Goal: Information Seeking & Learning: Learn about a topic

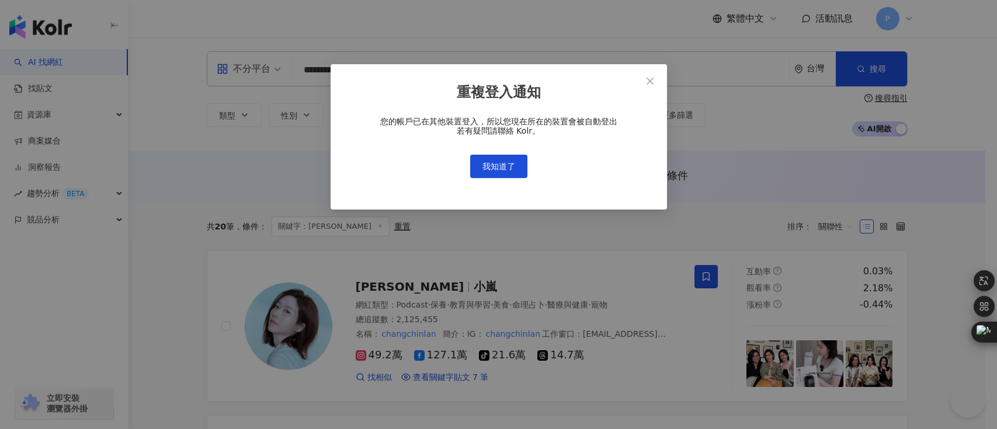
click at [511, 162] on span "我知道了" at bounding box center [499, 166] width 33 height 9
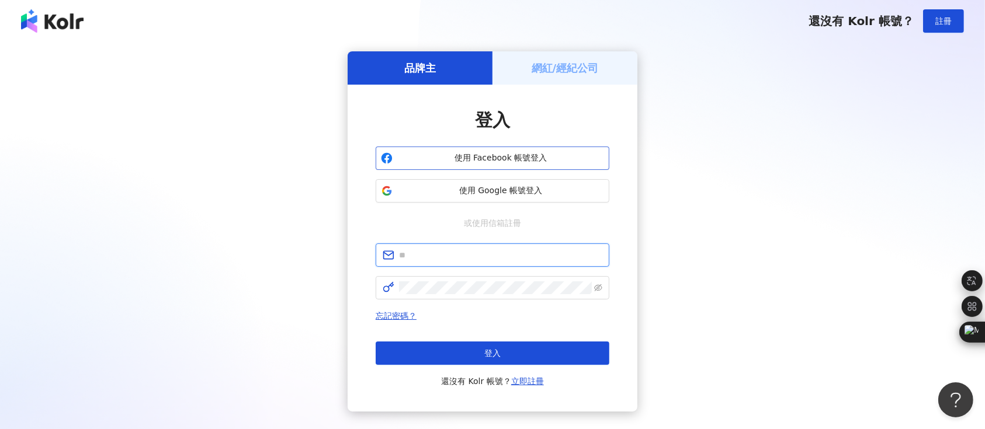
type input "**********"
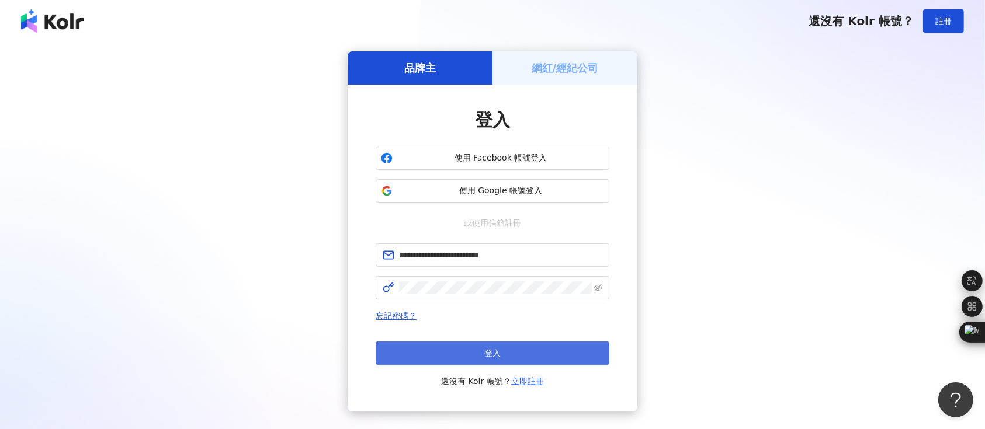
click at [439, 351] on div "忘記密碼？ 登入 還沒有 Kolr 帳號？ 立即註冊" at bounding box center [493, 348] width 234 height 79
click at [439, 351] on button "登入" at bounding box center [493, 353] width 234 height 23
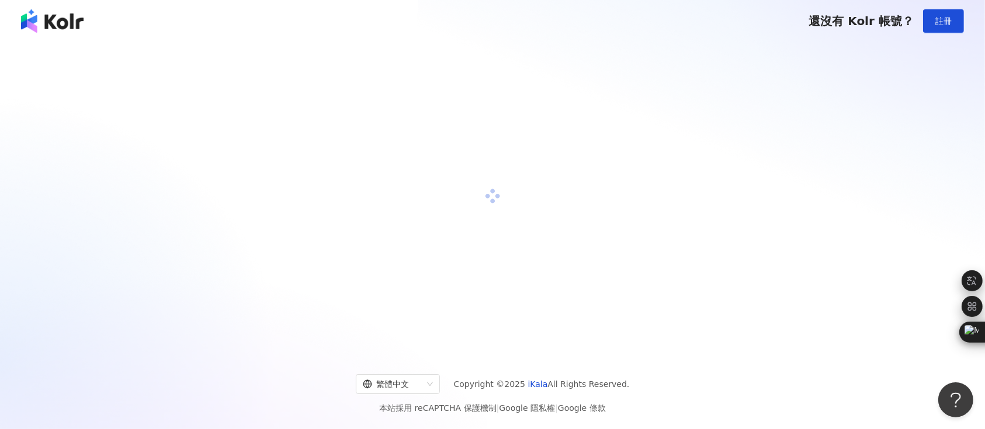
click at [214, 185] on div at bounding box center [492, 196] width 957 height 290
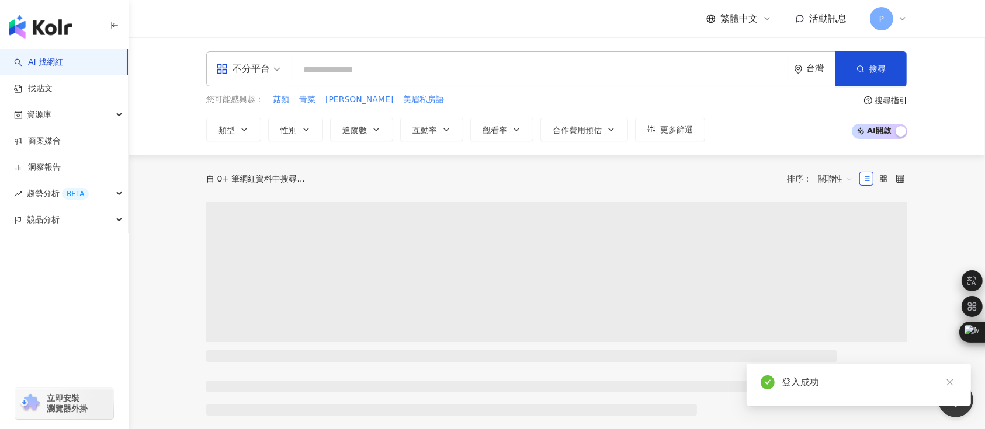
click at [398, 83] on div "不分平台 台灣 搜尋" at bounding box center [556, 68] width 701 height 35
click at [404, 70] on input "search" at bounding box center [540, 70] width 487 height 22
paste input "********"
type input "********"
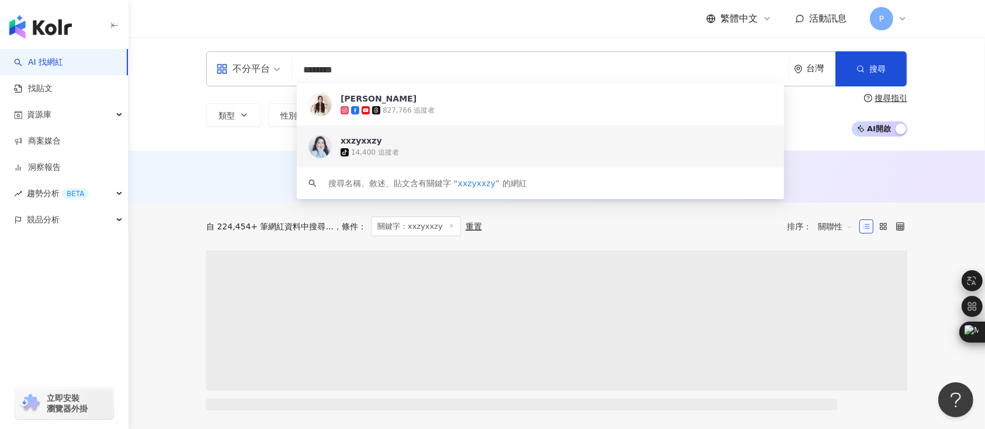
click at [374, 144] on div "xxzyxxzy" at bounding box center [361, 141] width 41 height 12
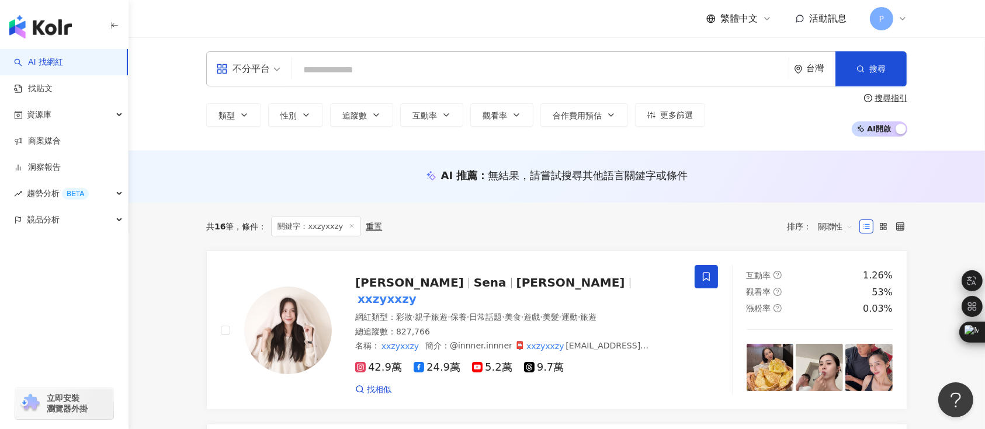
click at [374, 70] on input "search" at bounding box center [540, 70] width 487 height 22
paste input "***"
type input "***"
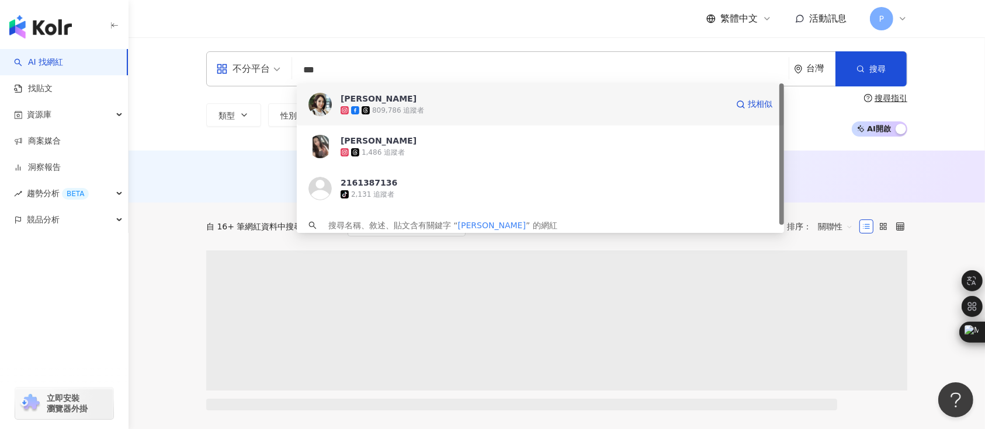
click at [393, 106] on div "809,786 追蹤者" at bounding box center [398, 111] width 52 height 10
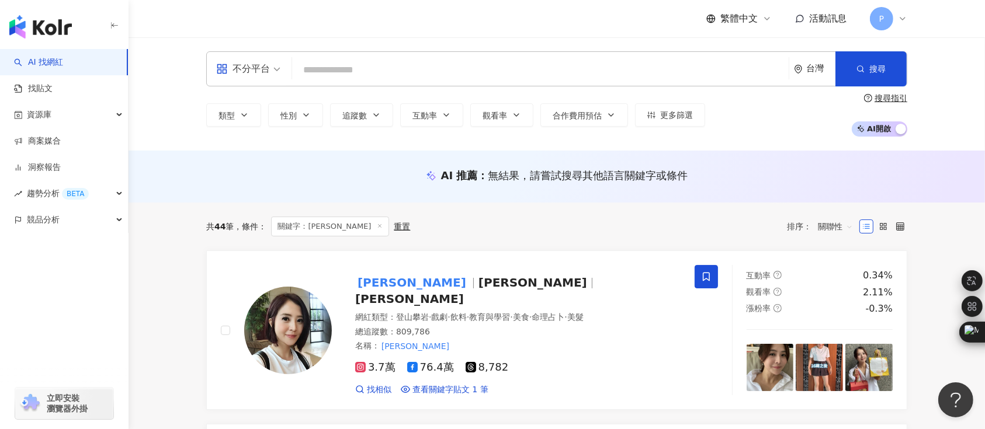
click at [395, 64] on input "search" at bounding box center [540, 70] width 487 height 22
click at [372, 292] on mark "李亮瑾" at bounding box center [411, 282] width 113 height 19
click at [363, 365] on icon at bounding box center [361, 368] width 6 height 6
click at [393, 68] on input "search" at bounding box center [540, 70] width 487 height 22
paste input "**"
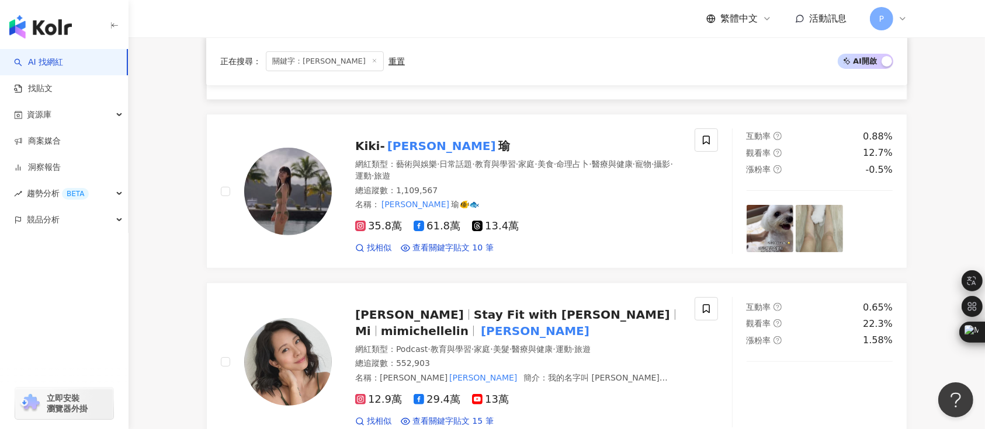
scroll to position [311, 0]
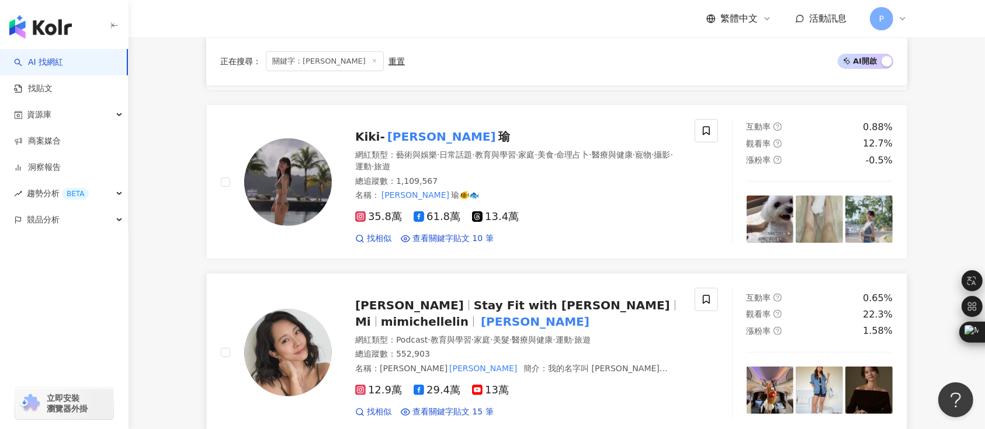
type input "**"
click at [210, 339] on div "Michelle Lin Stay Fit with Mi Mi mimichellelin 林萱 網紅類型 ： Podcast · 教育與學習 · 家庭 ·…" at bounding box center [469, 353] width 525 height 130
click at [429, 312] on span "Michelle Lin" at bounding box center [414, 306] width 119 height 14
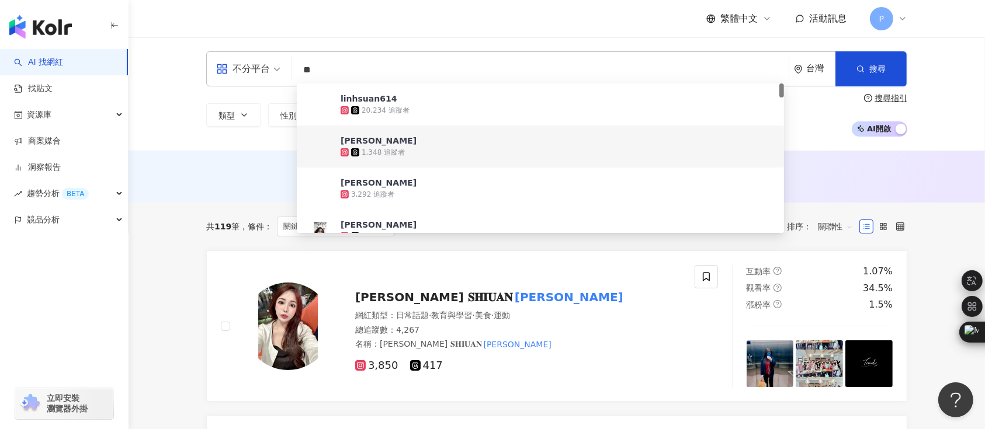
drag, startPoint x: 362, startPoint y: 77, endPoint x: 241, endPoint y: 68, distance: 121.3
click at [241, 68] on div "不分平台 ** 台灣 搜尋 b6e6175c-94fb-4946-bf44-51022ba2611f cad3232c-4180-46c8-8c7c-d796…" at bounding box center [556, 68] width 701 height 35
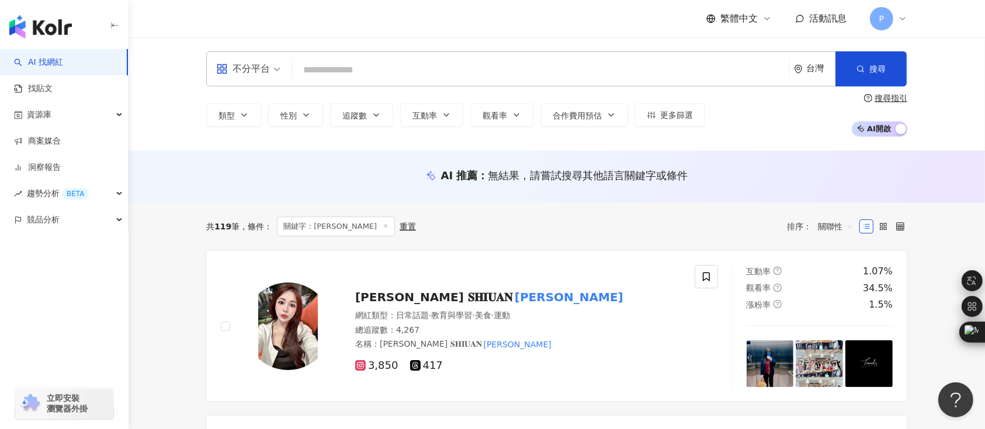
paste input "******"
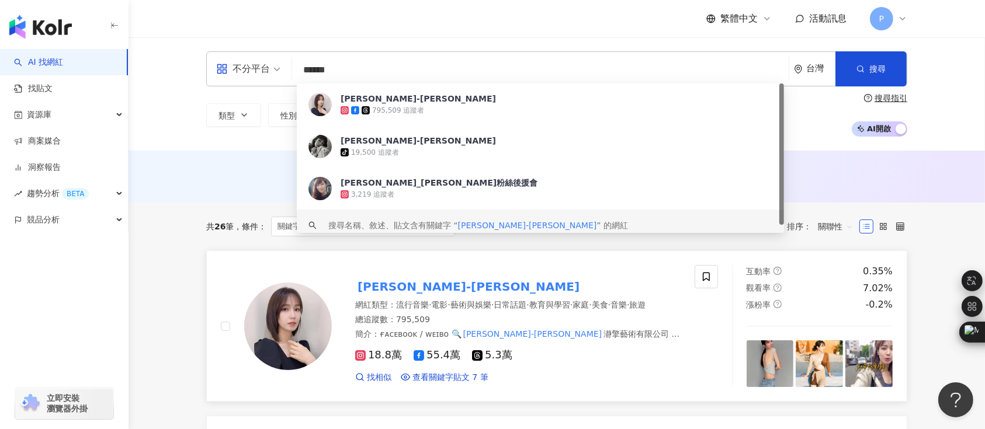
click at [405, 278] on mark "小薰-黃瀞怡" at bounding box center [468, 287] width 227 height 19
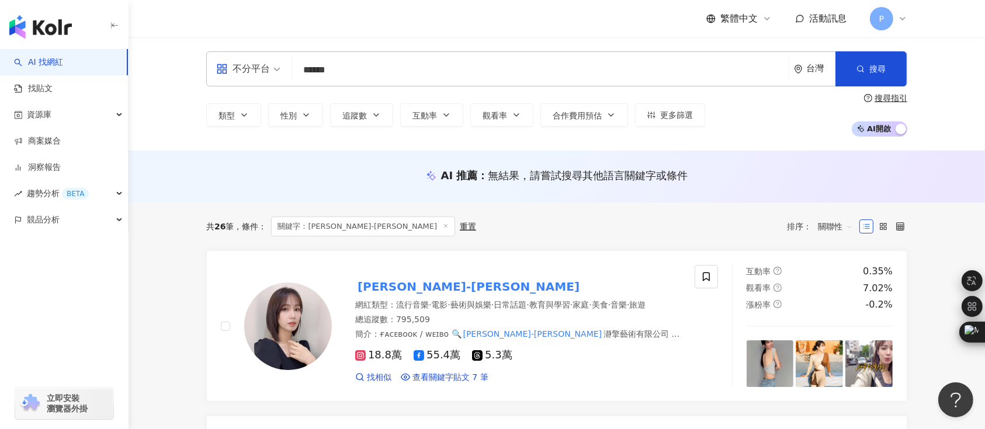
drag, startPoint x: 417, startPoint y: 54, endPoint x: 410, endPoint y: 62, distance: 10.8
click at [417, 54] on div "不分平台 ****** 台灣 搜尋 8a2c3486-d217-485b-bf33-dac717cbd24c keyword 小薰-黃瀞怡 795,509 追…" at bounding box center [556, 68] width 701 height 35
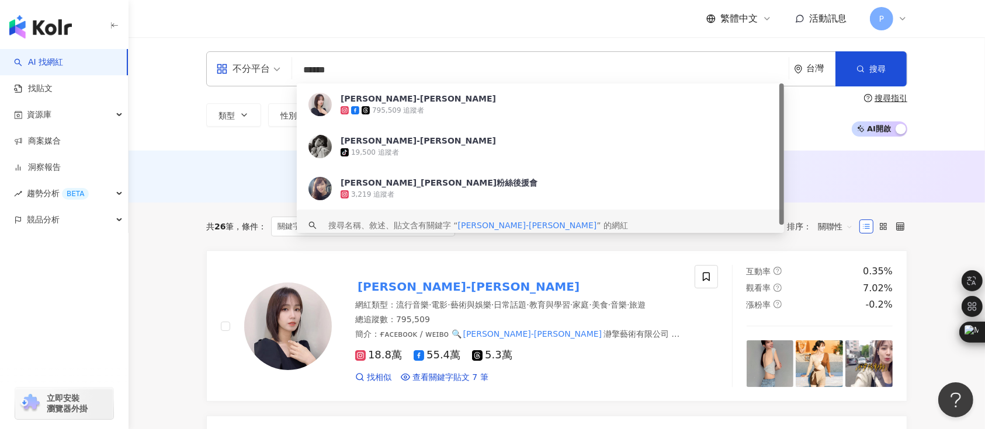
drag, startPoint x: 410, startPoint y: 70, endPoint x: 155, endPoint y: 74, distance: 254.2
click at [155, 74] on div "不分平台 ****** 台灣 搜尋 8a2c3486-d217-485b-bf33-dac717cbd24c keyword 小薰-黃瀞怡 795,509 追…" at bounding box center [557, 93] width 857 height 113
paste input "******"
type input "**********"
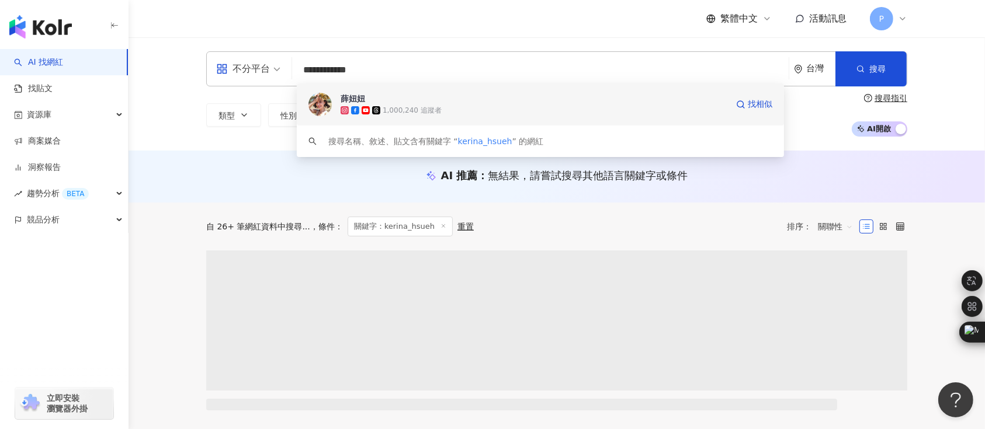
click at [412, 109] on div "1,000,240 追蹤者" at bounding box center [412, 111] width 59 height 10
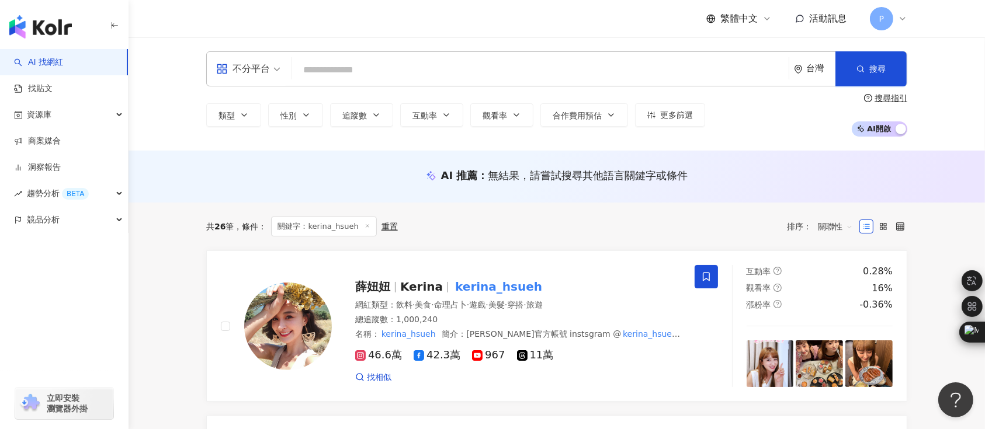
drag, startPoint x: 365, startPoint y: 284, endPoint x: 345, endPoint y: 171, distance: 115.1
click at [345, 171] on div "AI 推薦 ： 無結果，請嘗試搜尋其他語言關鍵字或條件" at bounding box center [556, 175] width 701 height 15
click at [437, 65] on input "search" at bounding box center [540, 70] width 487 height 22
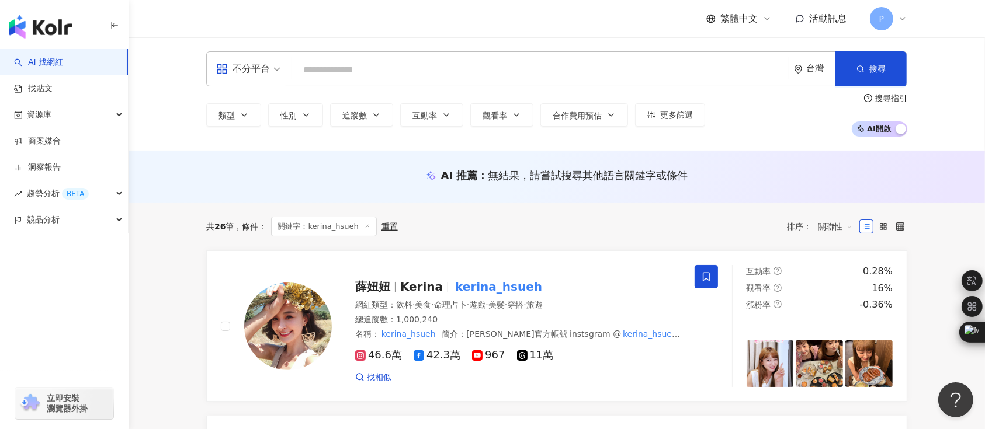
click at [299, 227] on span "關鍵字：kerina_hsueh" at bounding box center [323, 227] width 105 height 20
click at [363, 58] on div "不分平台 台灣 搜尋 f0f9881d-d312-43ef-9398-43c710ba1b59 薛妞妞 1,000,240 追蹤者 搜尋名稱、敘述、貼文含有關…" at bounding box center [556, 68] width 701 height 35
click at [364, 63] on input "search" at bounding box center [540, 70] width 487 height 22
click at [355, 68] on input "search" at bounding box center [540, 70] width 487 height 22
type input "*"
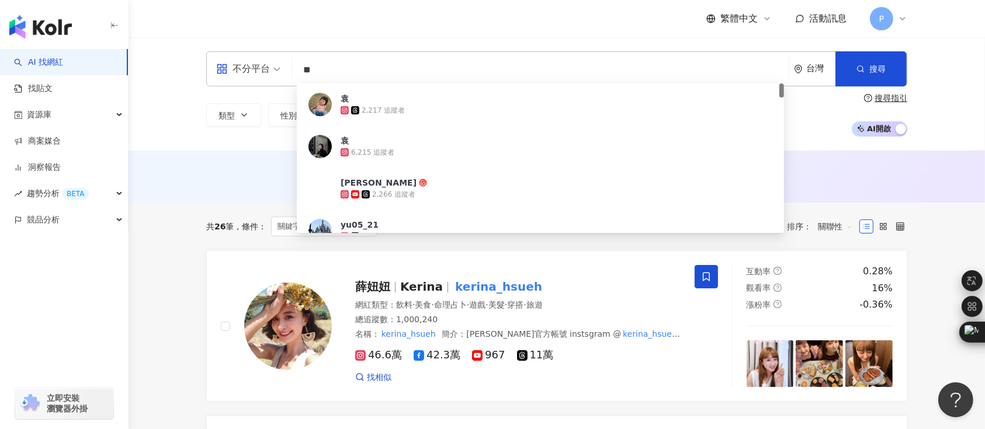
type input "**"
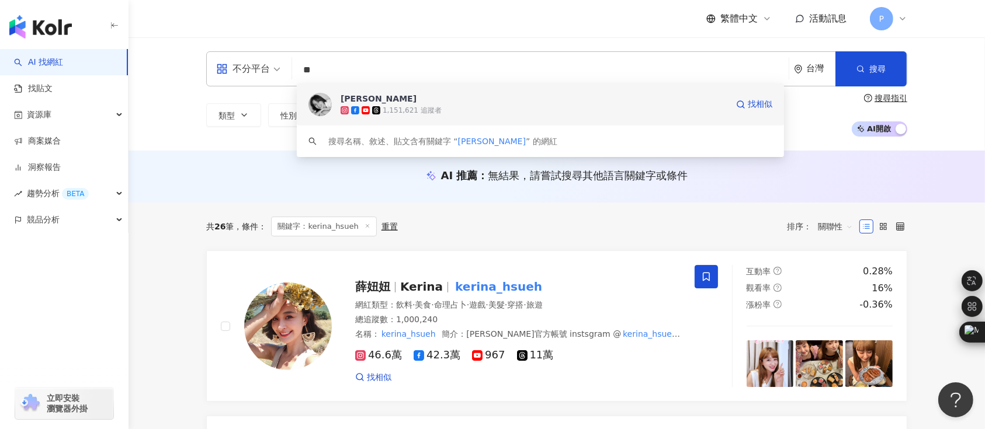
click at [361, 103] on div "[PERSON_NAME]" at bounding box center [379, 99] width 76 height 12
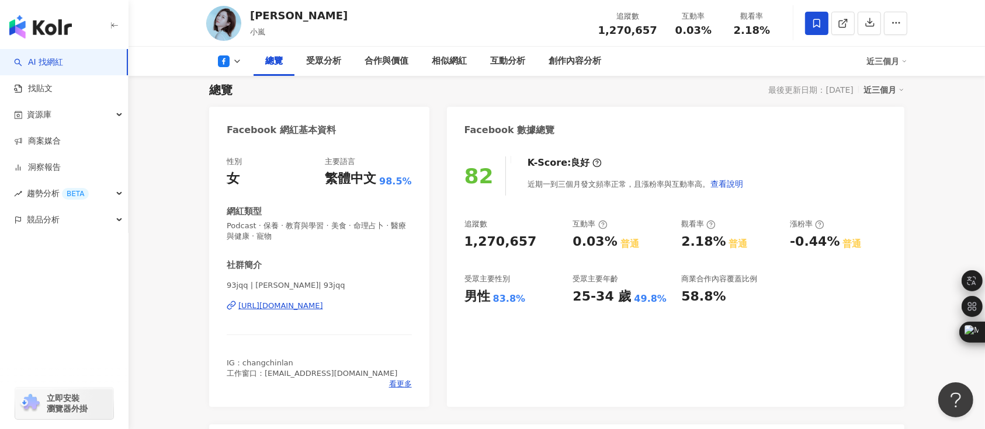
scroll to position [78, 0]
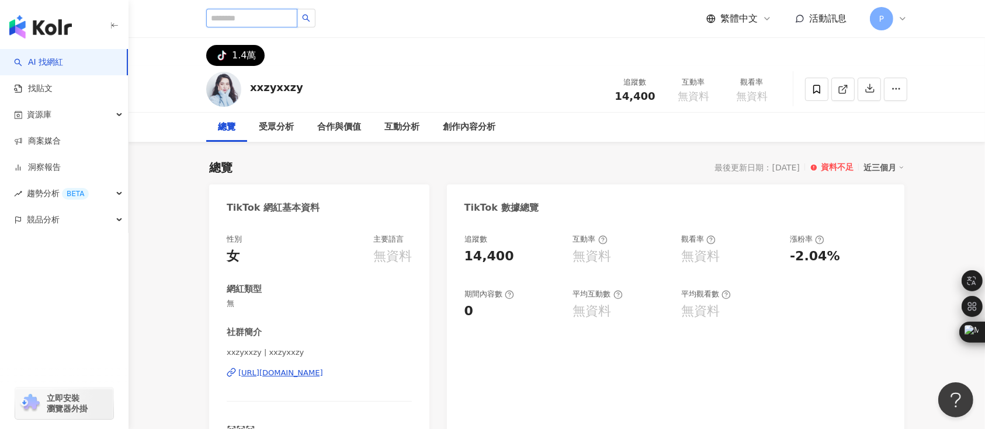
click at [295, 17] on input "search" at bounding box center [251, 18] width 91 height 19
paste input "********"
type input "********"
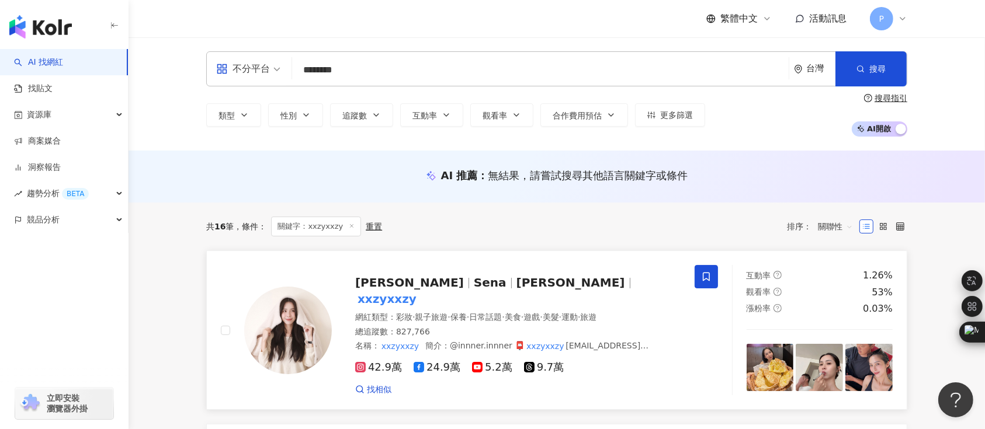
click at [517, 286] on span "[PERSON_NAME]" at bounding box center [571, 283] width 109 height 14
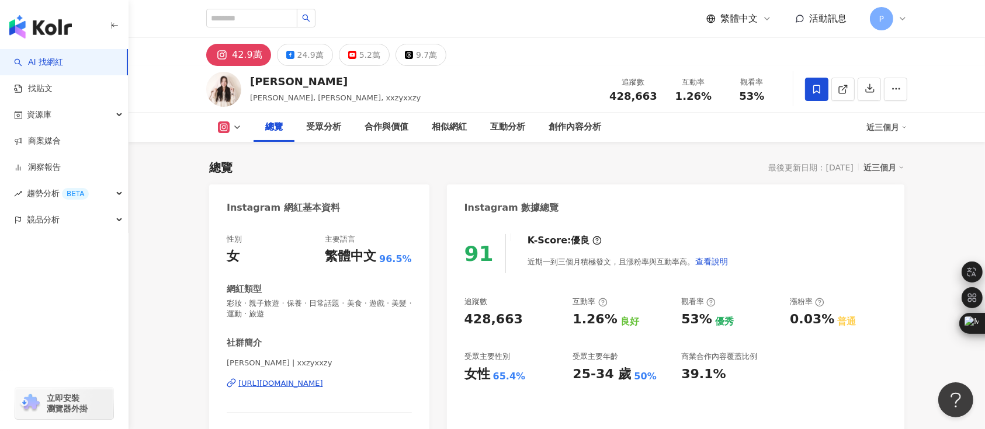
scroll to position [311, 0]
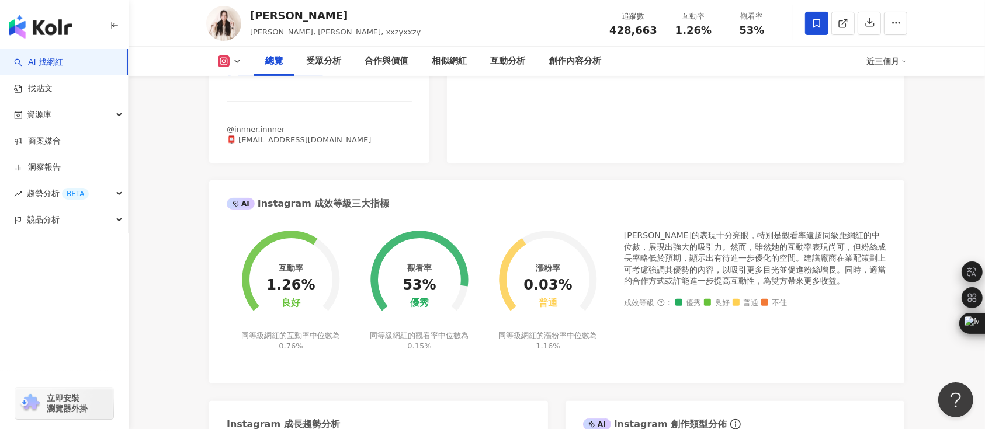
click at [632, 241] on div "曾玄玄的表現十分亮眼，特別是觀看率遠超同級距網紅的中位數，展現出強大的吸引力。然而，雖然她的互動率表現尚可，但粉絲成長率略低於預期，顯示出有待進一步優化的空間…" at bounding box center [755, 258] width 263 height 57
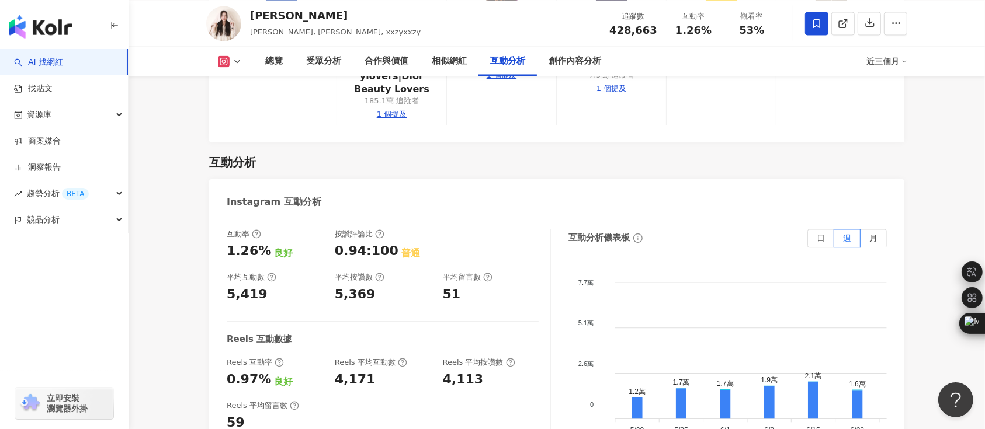
scroll to position [2337, 0]
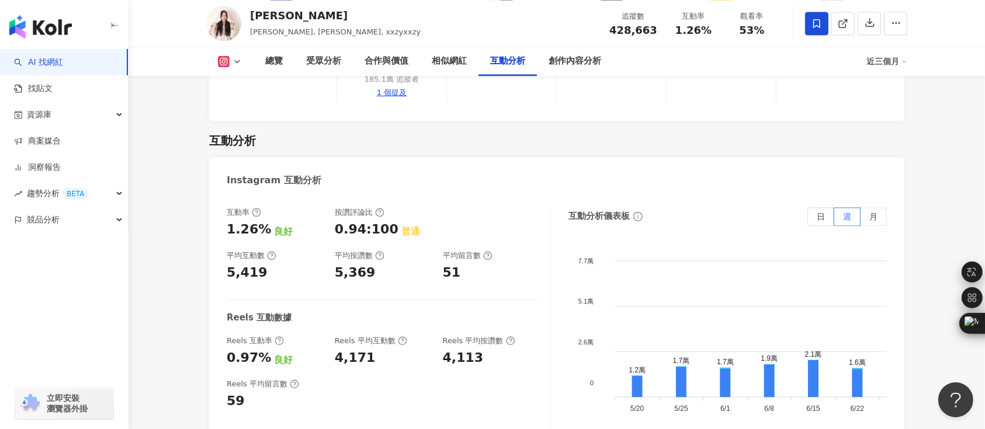
click at [214, 234] on div "互動率 1.26% 良好 按讚評論比 0.94:100 普通 平均互動數 5,419 平均按讚數 5,369 平均留言數 51 Reels 互動數據 Reel…" at bounding box center [556, 327] width 695 height 263
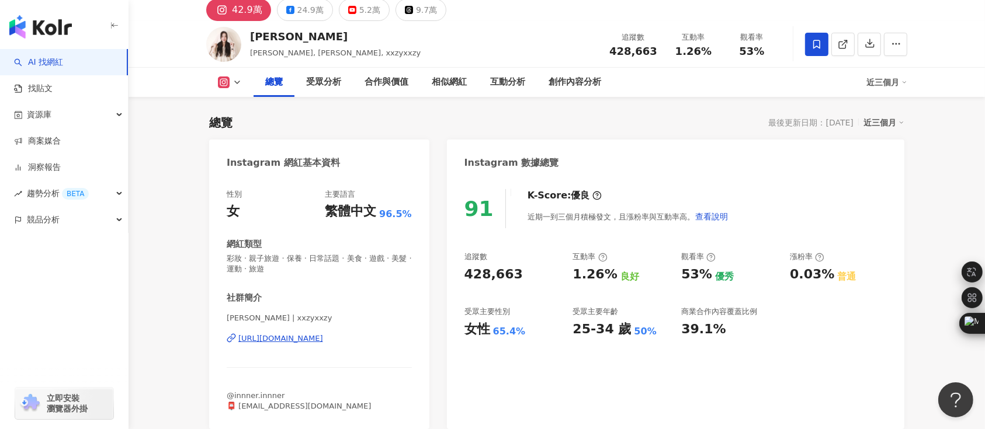
scroll to position [78, 0]
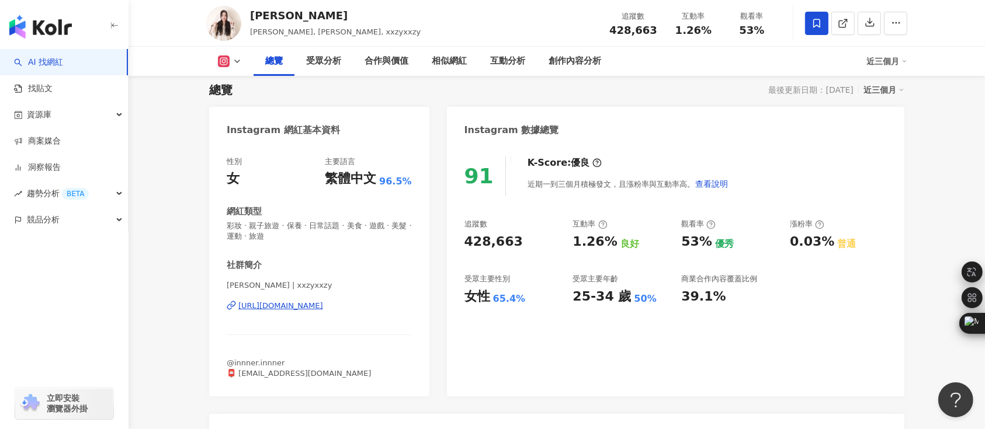
click at [241, 50] on div "總覽 受眾分析 合作與價值 相似網紅 互動分析 創作內容分析 近三個月" at bounding box center [556, 61] width 701 height 29
click at [235, 57] on icon at bounding box center [237, 61] width 9 height 9
click at [232, 115] on button "Facebook" at bounding box center [248, 110] width 70 height 16
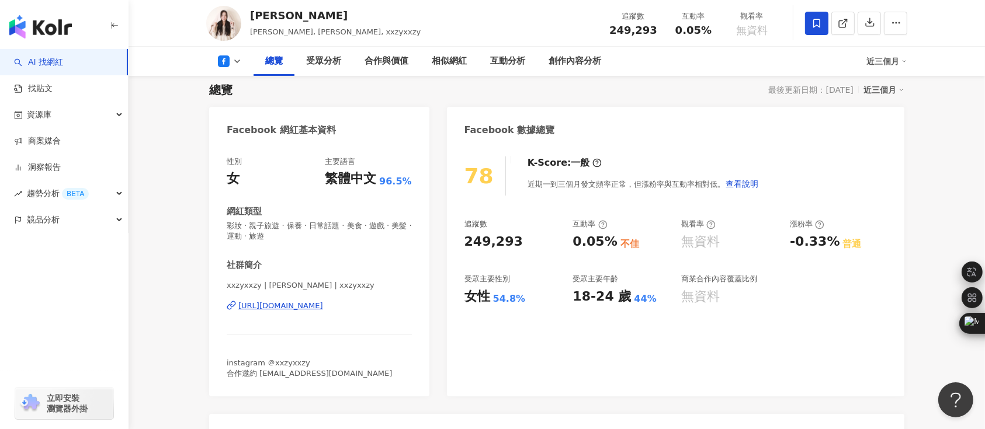
click at [887, 238] on div "78 K-Score : 一般 近期一到三個月發文頻率正常，但漲粉率與互動率相對低。 查看說明 追蹤數 249,293 互動率 0.05% 不佳 觀看率 無資…" at bounding box center [676, 271] width 458 height 252
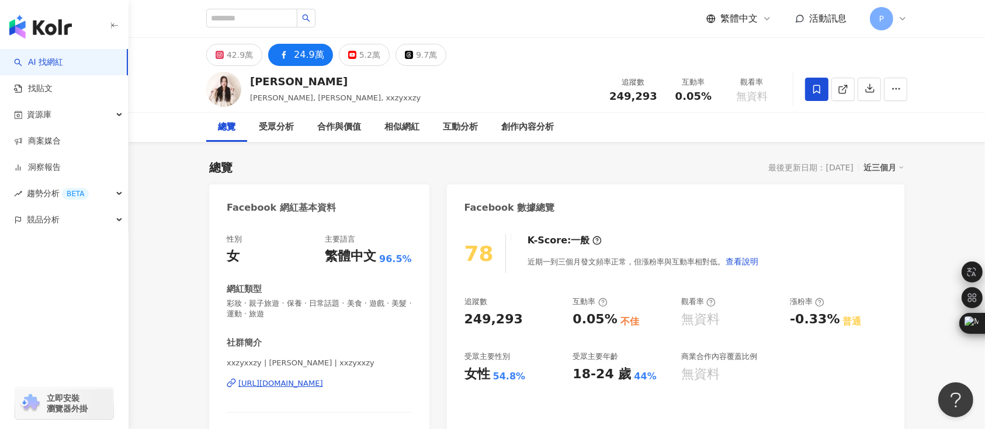
click at [573, 55] on div "42.9萬 24.9萬 5.2萬 9.7萬" at bounding box center [557, 52] width 748 height 28
click at [241, 52] on div "42.9萬" at bounding box center [240, 55] width 26 height 16
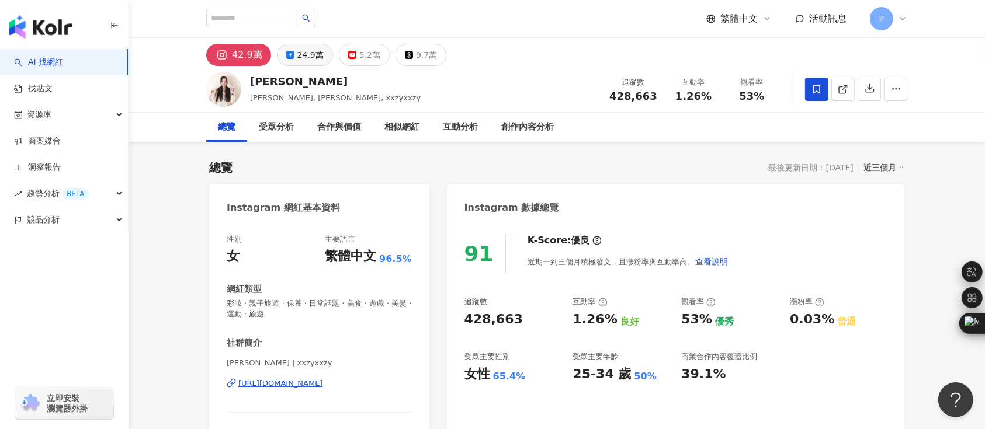
click at [311, 55] on div "24.9萬" at bounding box center [310, 55] width 26 height 16
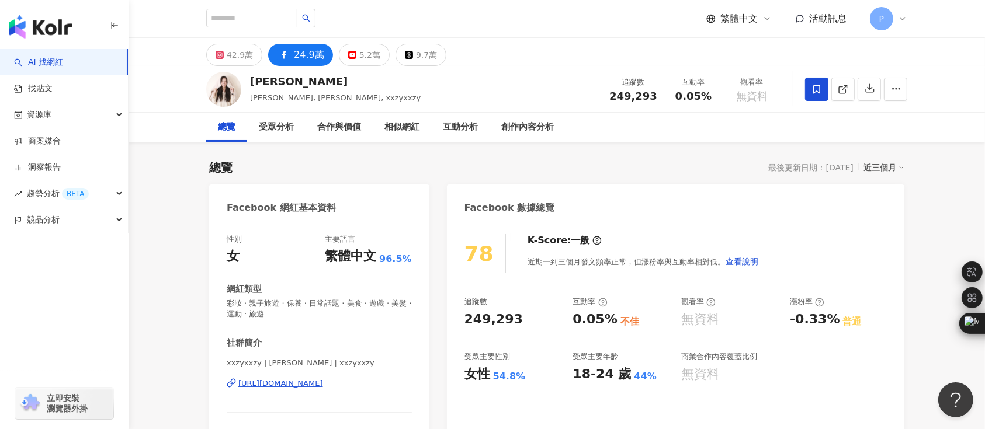
click at [323, 381] on div "https://www.facebook.com/624735830898112" at bounding box center [280, 384] width 85 height 11
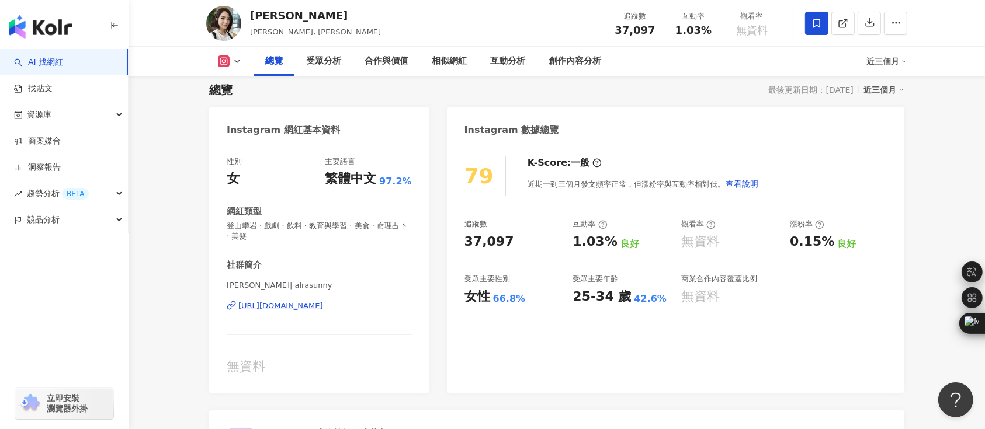
click at [237, 57] on icon at bounding box center [237, 61] width 9 height 9
click at [261, 103] on button "Facebook" at bounding box center [248, 110] width 70 height 16
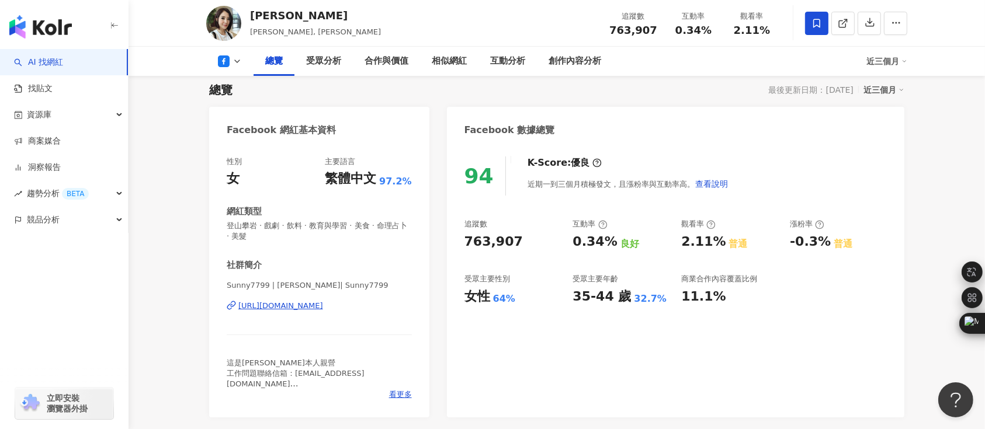
click at [218, 109] on div "Facebook 網紅基本資料" at bounding box center [319, 126] width 220 height 38
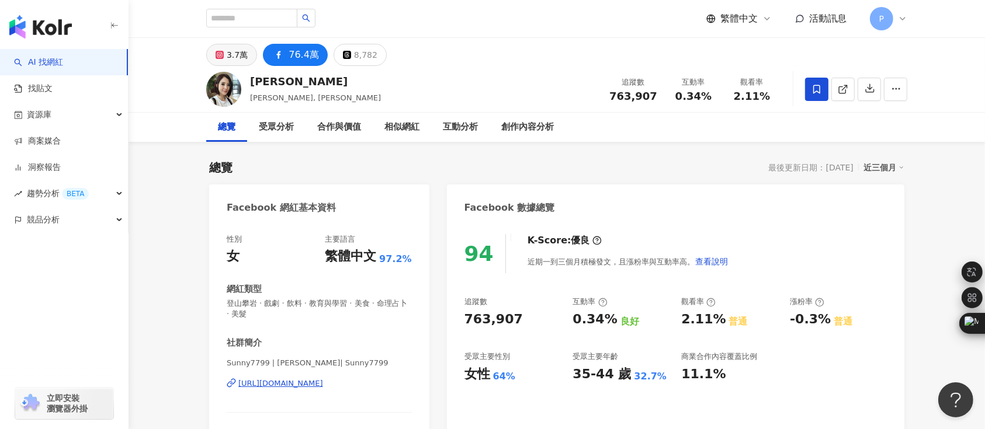
click at [238, 63] on button "3.7萬" at bounding box center [231, 55] width 51 height 22
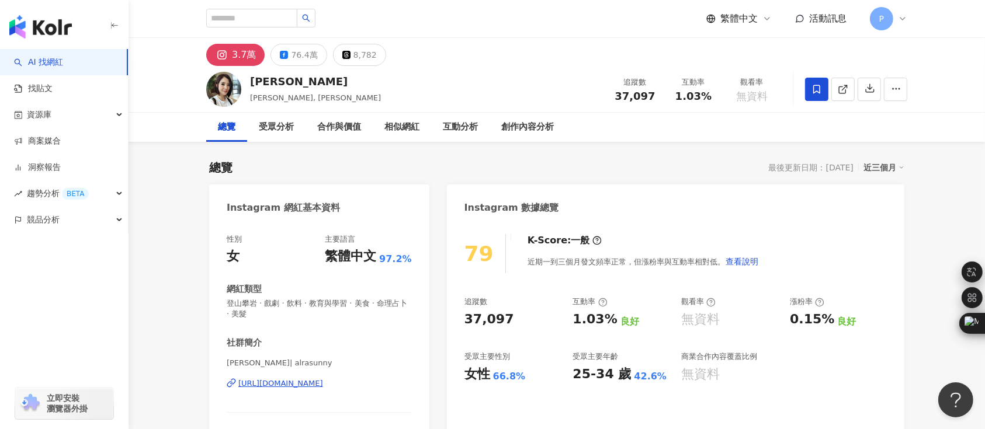
click at [542, 13] on div "繁體中文 活動訊息 P" at bounding box center [556, 18] width 701 height 37
click at [469, 66] on div "[PERSON_NAME], [PERSON_NAME] 追蹤數 37,097 互動率 1.03% 觀看率 無資料" at bounding box center [557, 89] width 748 height 46
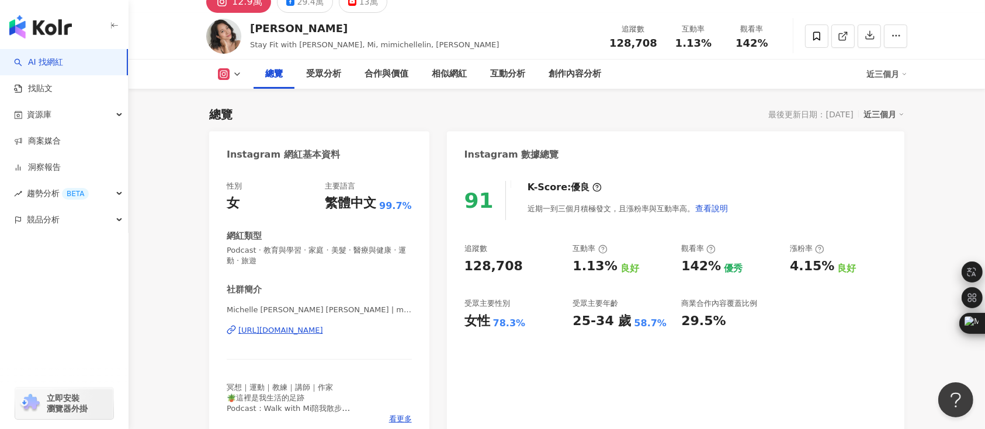
scroll to position [78, 0]
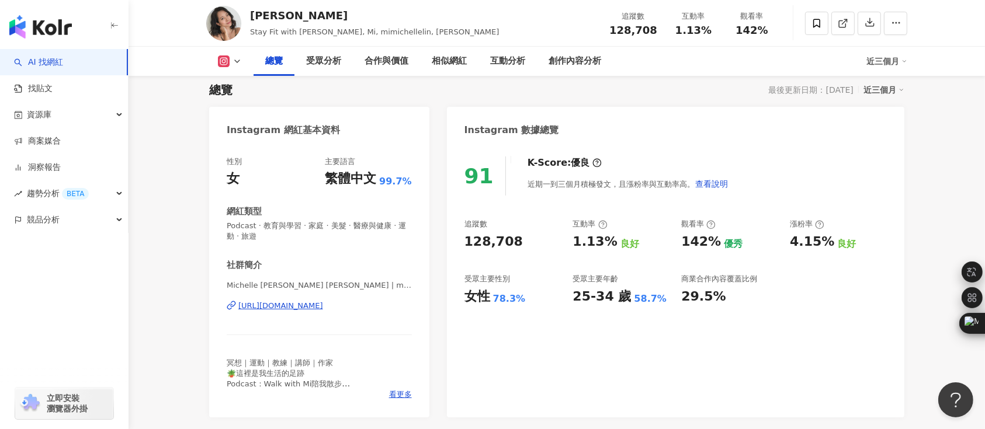
click at [232, 51] on div "總覽 受眾分析 合作與價值 相似網紅 互動分析 創作內容分析 近三個月" at bounding box center [556, 61] width 701 height 29
click at [238, 66] on button at bounding box center [229, 62] width 47 height 12
click at [232, 112] on button "Facebook" at bounding box center [248, 110] width 70 height 16
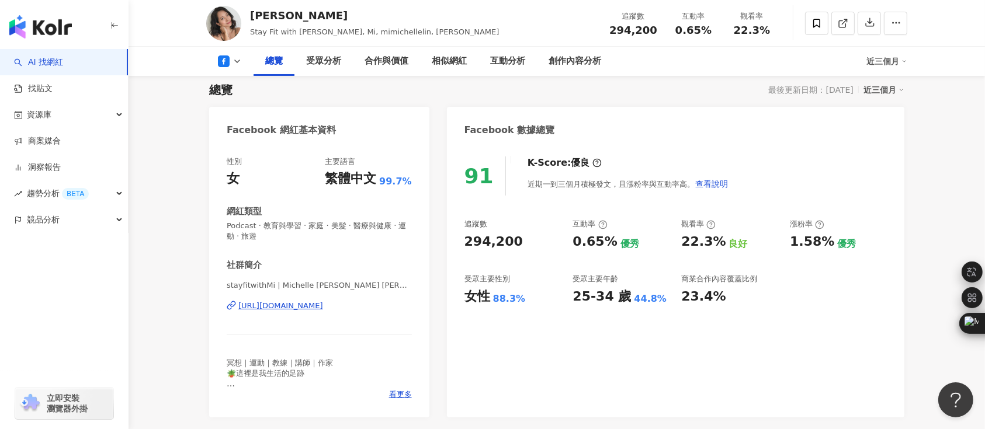
click at [525, 327] on div "91 K-Score : 優良 近期一到三個月積極發文，且漲粉率與互動率高。 查看說明 追蹤數 294,200 互動率 0.65% 優秀 觀看率 22.3% …" at bounding box center [676, 281] width 458 height 273
drag, startPoint x: 216, startPoint y: 57, endPoint x: 251, endPoint y: 58, distance: 34.5
click at [256, 67] on div "總覽 受眾分析 合作與價值 相似網紅 互動分析 創作內容分析 近三個月" at bounding box center [556, 61] width 701 height 29
click at [228, 57] on icon at bounding box center [224, 62] width 12 height 12
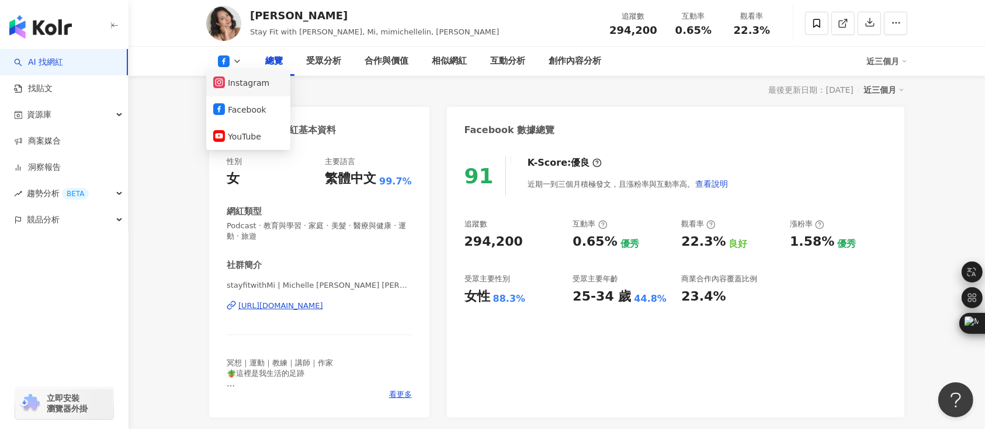
click at [240, 83] on button "Instagram" at bounding box center [248, 83] width 70 height 16
click at [314, 291] on span "stayfitwithMi | Michelle Lin 林萱 | stayfitwithMi" at bounding box center [319, 286] width 185 height 12
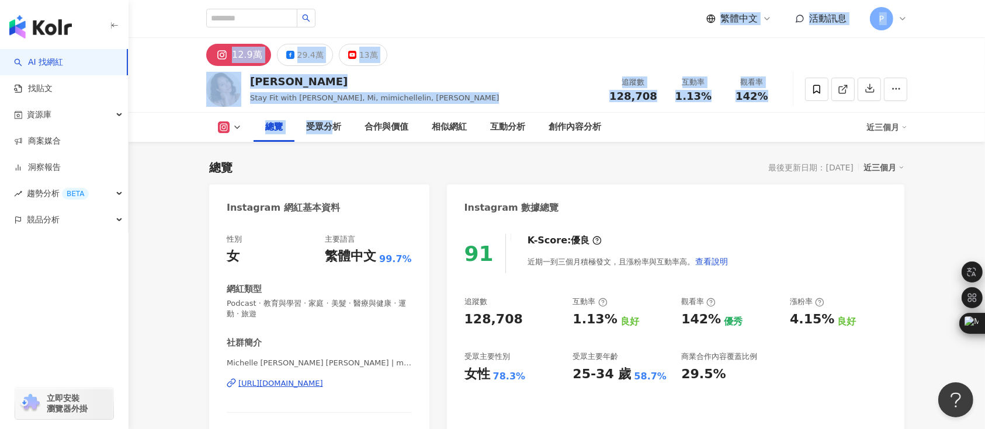
drag, startPoint x: 328, startPoint y: 52, endPoint x: 792, endPoint y: -93, distance: 485.7
click at [792, 0] on html "AI 找網紅 找貼文 資源庫 商案媒合 洞察報告 趨勢分析 BETA 競品分析 立即安裝 瀏覽器外掛 繁體中文 活動訊息 P 12.9萬 29.4萬 13萬 …" at bounding box center [492, 214] width 985 height 429
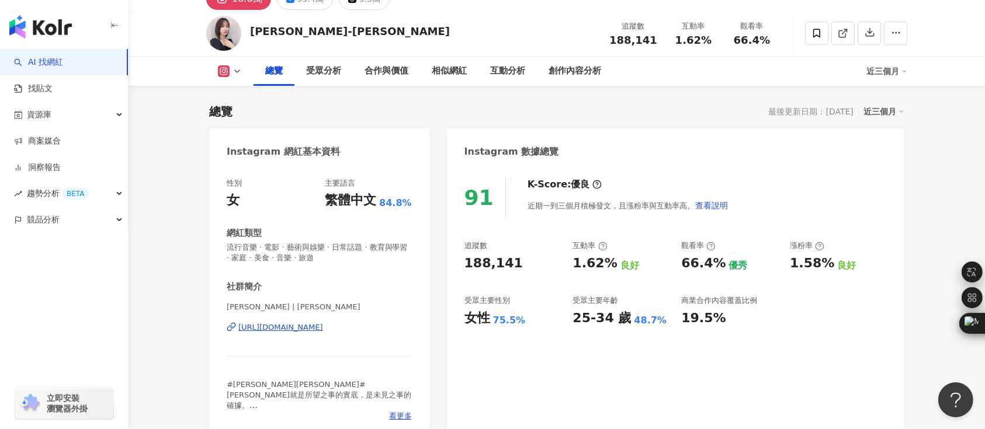
scroll to position [155, 0]
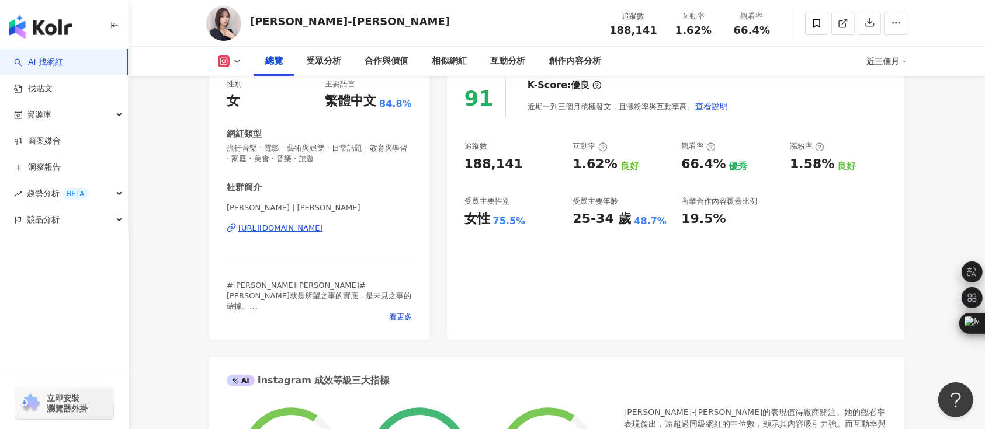
click at [228, 69] on div "總覽 受眾分析 合作與價值 相似網紅 互動分析 創作內容分析 近三個月" at bounding box center [556, 61] width 701 height 29
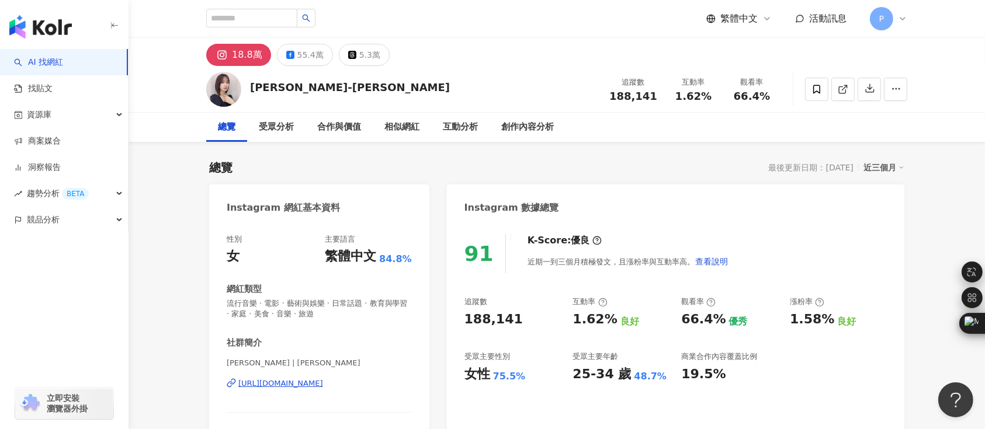
scroll to position [78, 0]
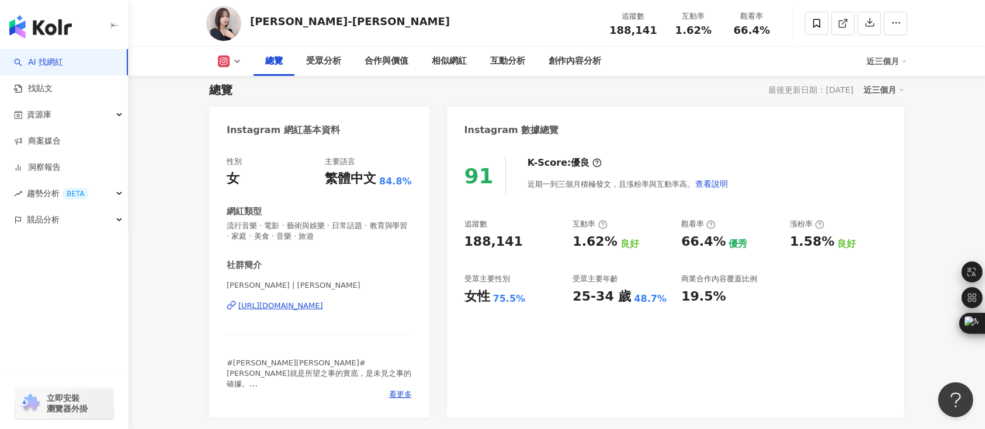
click at [871, 208] on div "91 K-Score : 優良 近期一到三個月積極發文，且漲粉率與互動率高。 查看說明 追蹤數 188,141 互動率 1.62% 良好 觀看率 66.4% …" at bounding box center [676, 281] width 458 height 273
click at [227, 57] on icon at bounding box center [224, 62] width 12 height 12
click at [248, 108] on button "Facebook" at bounding box center [248, 110] width 70 height 16
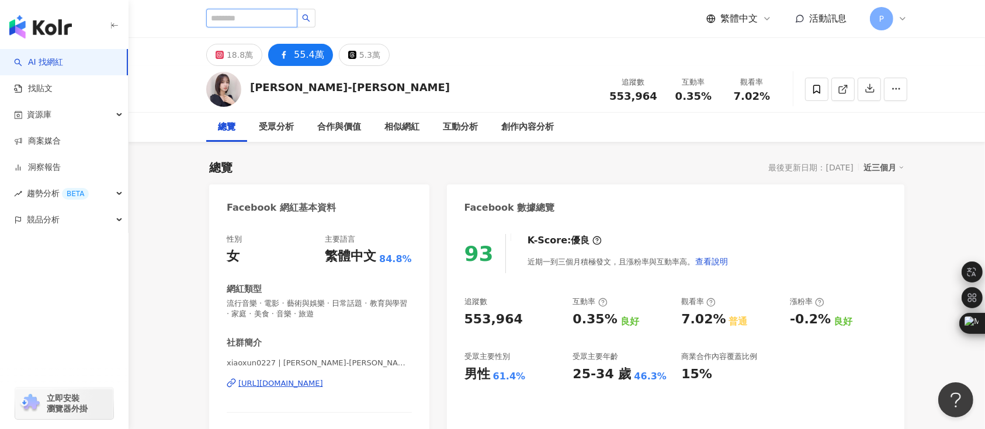
click at [297, 18] on input "search" at bounding box center [251, 18] width 91 height 19
paste input "***"
type input "***"
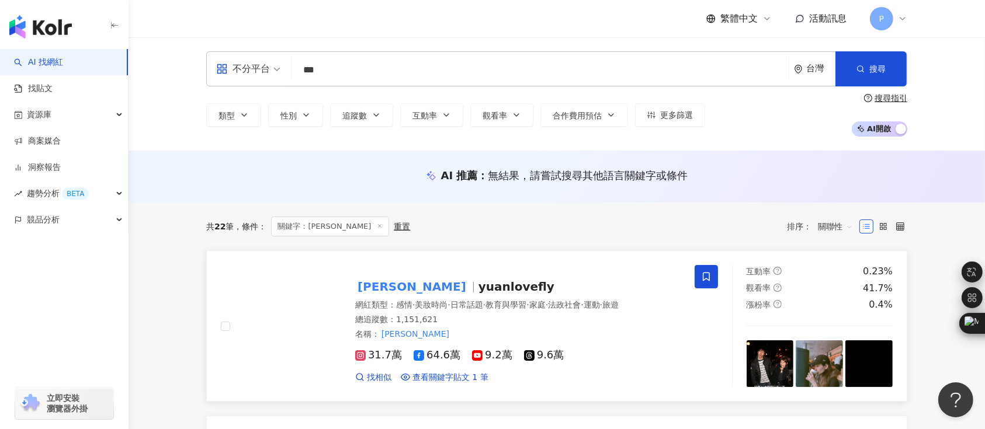
click at [373, 283] on mark "[PERSON_NAME]" at bounding box center [411, 287] width 113 height 19
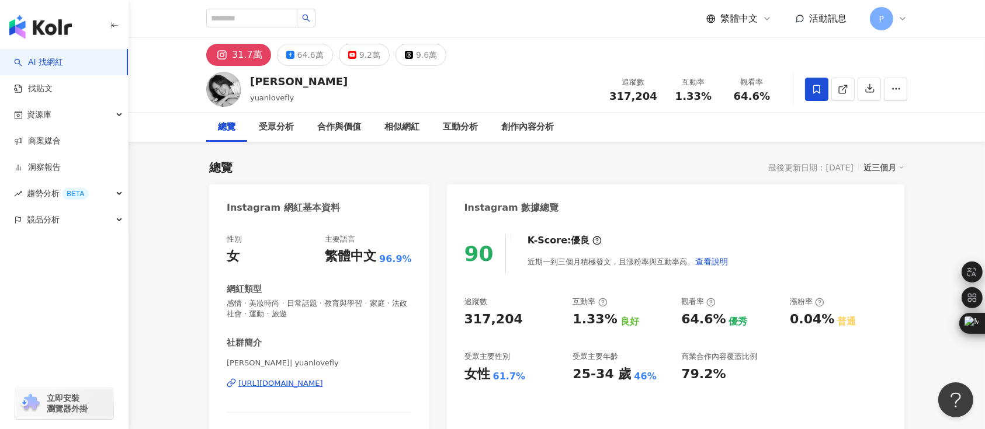
drag, startPoint x: 274, startPoint y: 377, endPoint x: 270, endPoint y: 386, distance: 9.7
drag, startPoint x: 270, startPoint y: 386, endPoint x: 180, endPoint y: 296, distance: 127.7
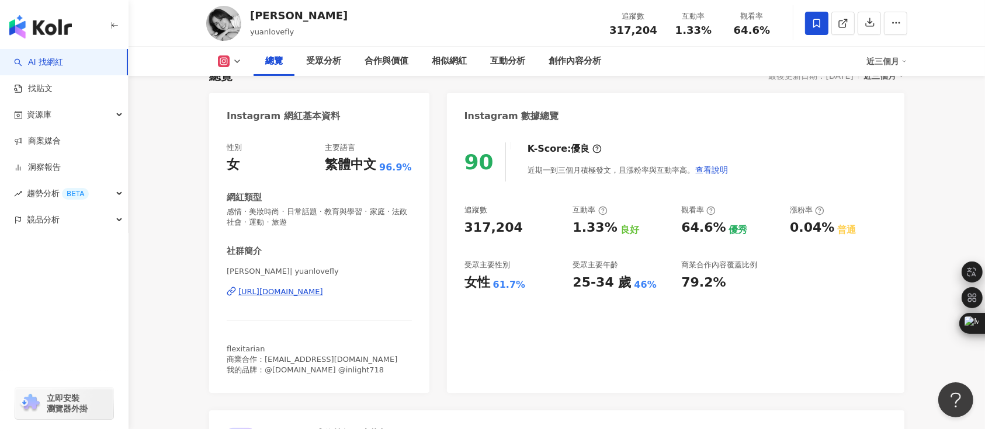
scroll to position [155, 0]
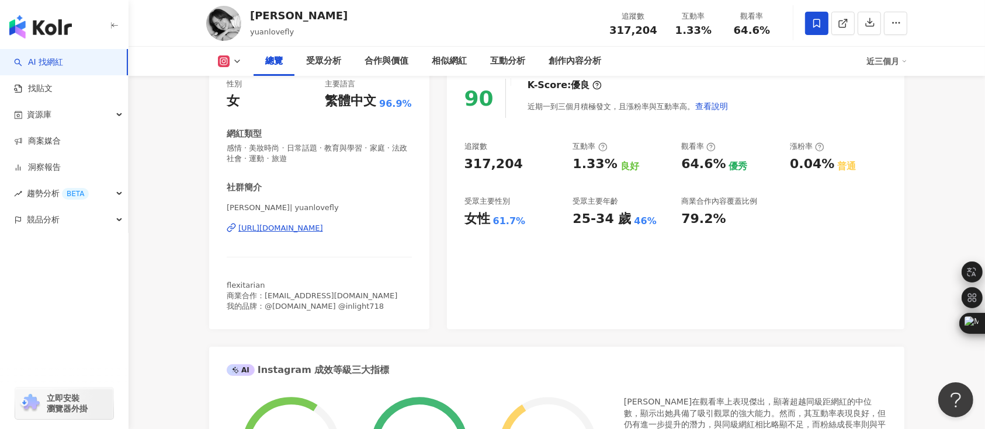
drag, startPoint x: 234, startPoint y: 72, endPoint x: 237, endPoint y: 63, distance: 9.8
click at [234, 71] on div "總覽 受眾分析 合作與價值 相似網紅 互動分析 創作內容分析 近三個月" at bounding box center [556, 61] width 701 height 29
click at [237, 63] on icon at bounding box center [237, 61] width 9 height 9
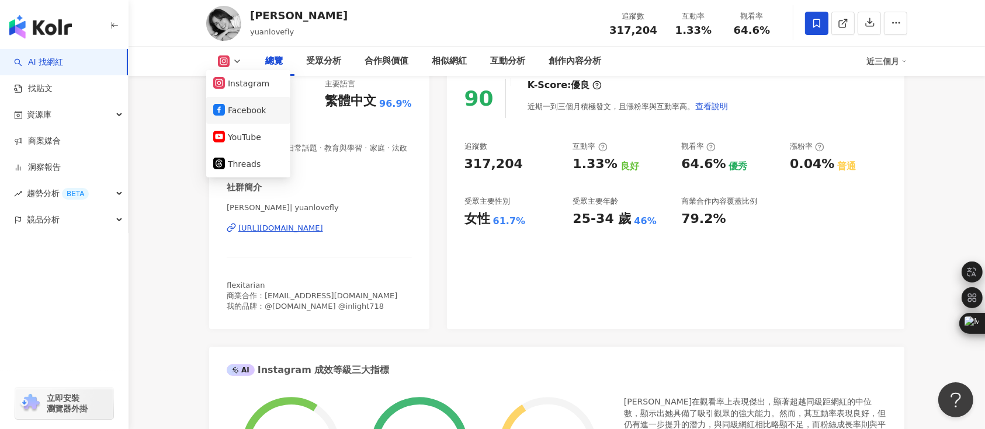
click at [252, 112] on button "Facebook" at bounding box center [248, 110] width 70 height 16
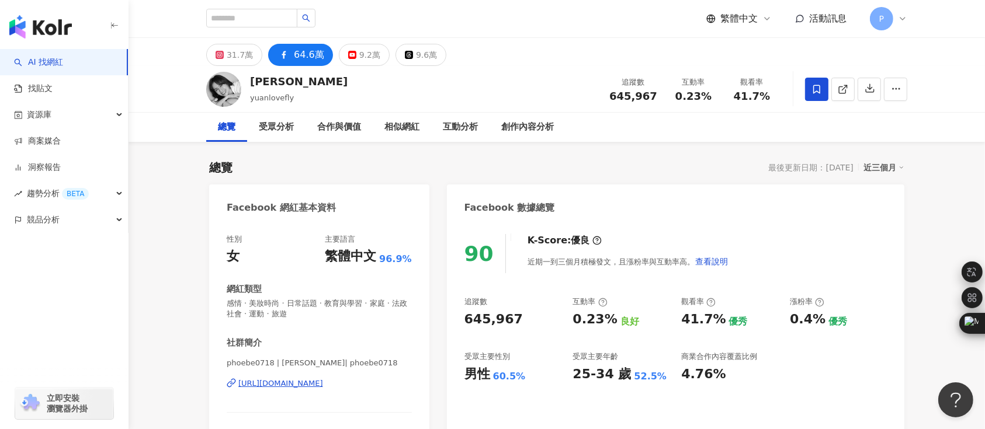
click at [645, 199] on div "Facebook 數據總覽" at bounding box center [676, 204] width 458 height 38
click at [217, 223] on div "性別 女 主要語言 繁體中文 96.9% 網紅類型 感情 · 美妝時尚 · 日常話題 · 教育與學習 · 家庭 · 法政社會 · 運動 · 旅遊 社群簡介 p…" at bounding box center [319, 343] width 220 height 241
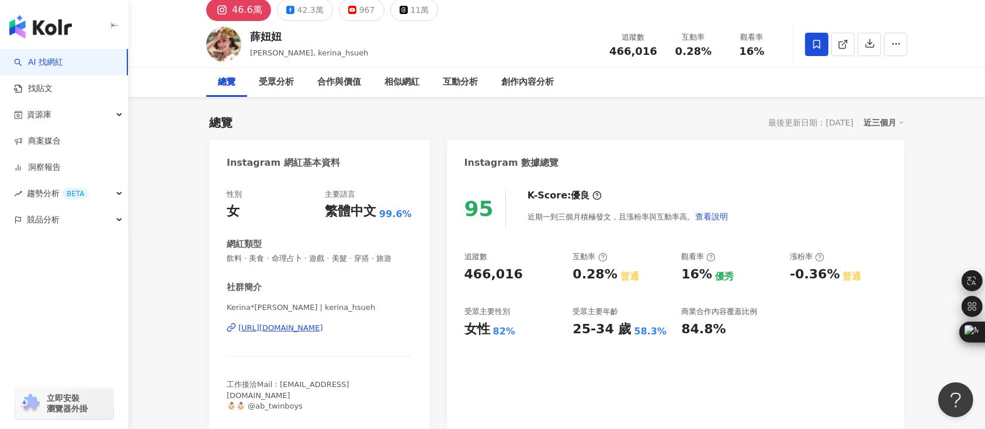
scroll to position [78, 0]
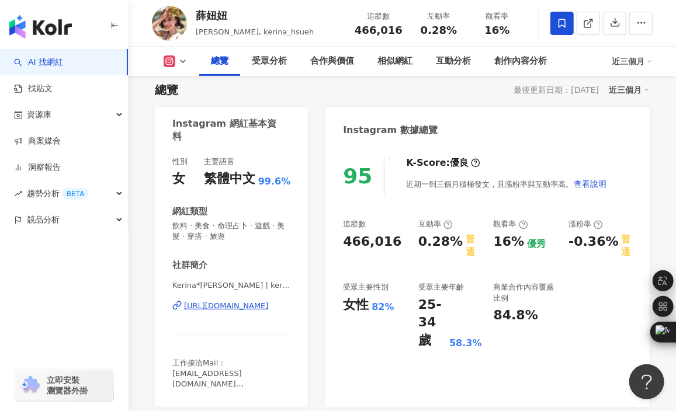
click at [181, 64] on icon at bounding box center [182, 61] width 9 height 9
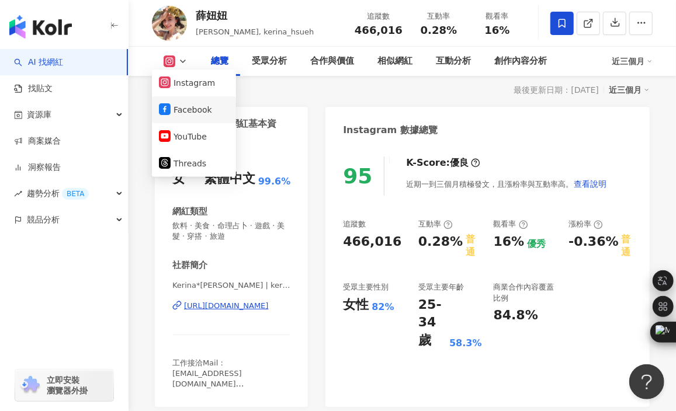
click at [194, 110] on button "Facebook" at bounding box center [194, 110] width 70 height 16
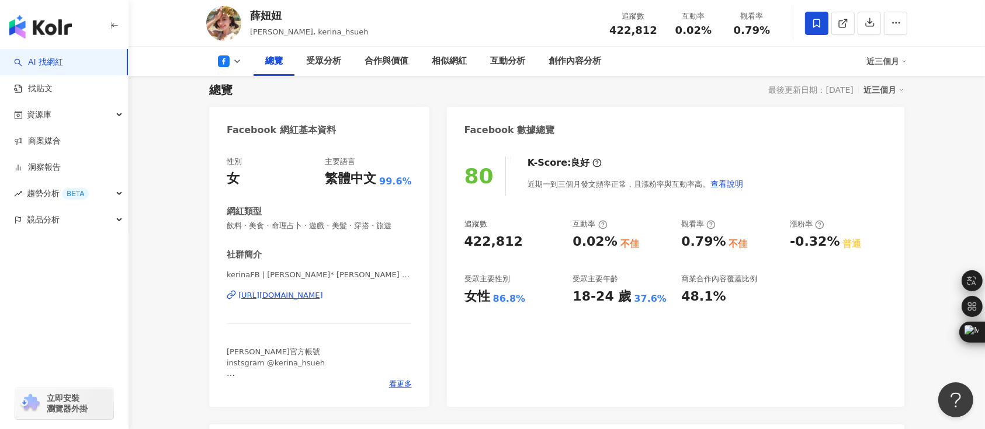
drag, startPoint x: 297, startPoint y: 296, endPoint x: 258, endPoint y: 328, distance: 50.7
click at [258, 328] on div "kerinaFB | Kerina* 薛妞妞 | kerinaFB https://www.facebook.com/114604505257582" at bounding box center [319, 304] width 185 height 68
click at [256, 15] on div "薛妞妞" at bounding box center [309, 15] width 118 height 15
click at [311, 12] on div "薛妞妞 Kerina, kerina_hsueh 追蹤數 422,812 互動率 0.02% 觀看率 0.79%" at bounding box center [557, 23] width 748 height 46
click at [558, 202] on div "80 K-Score : 良好 近期一到三個月發文頻率正常，且漲粉率與互動率高。 查看說明 追蹤數 422,812 互動率 0.02% 不佳 觀看率 0.79…" at bounding box center [676, 276] width 458 height 262
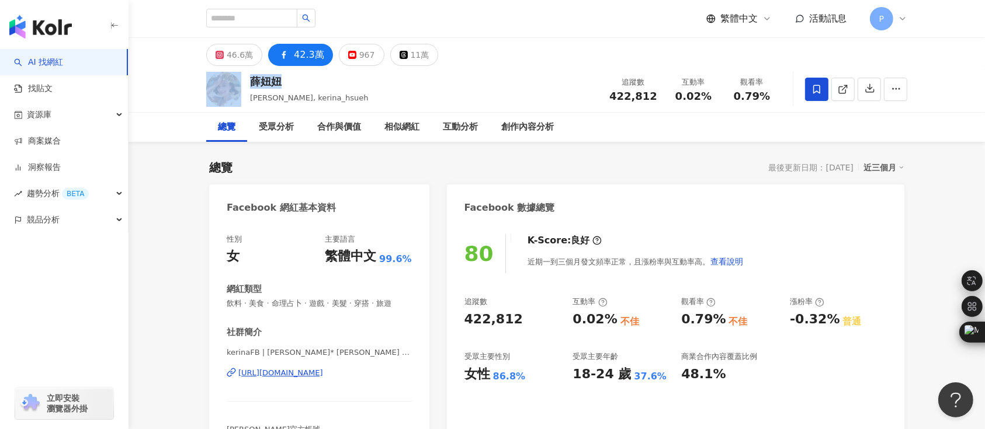
drag, startPoint x: 204, startPoint y: 68, endPoint x: 171, endPoint y: 68, distance: 32.7
click at [171, 68] on div "薛妞妞 Kerina, kerina_hsueh 追蹤數 422,812 互動率 0.02% 觀看率 0.79%" at bounding box center [557, 89] width 857 height 47
copy div "薛妞妞"
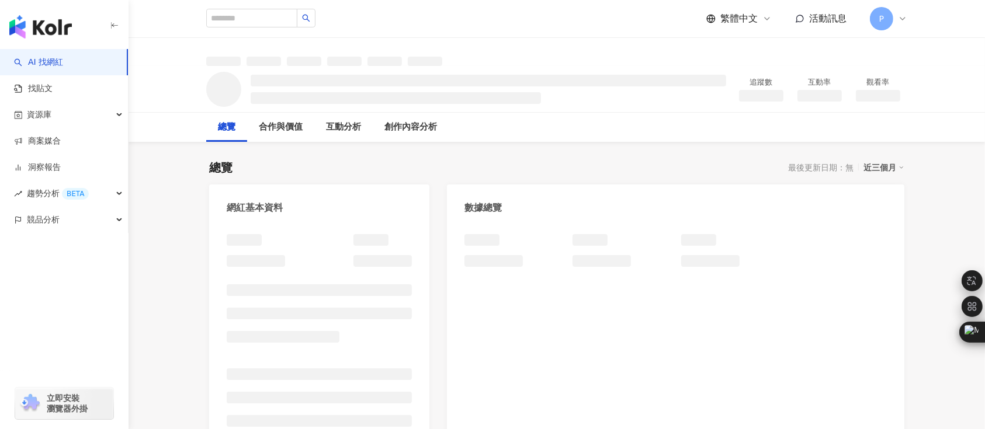
click at [189, 86] on div "追蹤數 互動率 觀看率" at bounding box center [557, 89] width 748 height 46
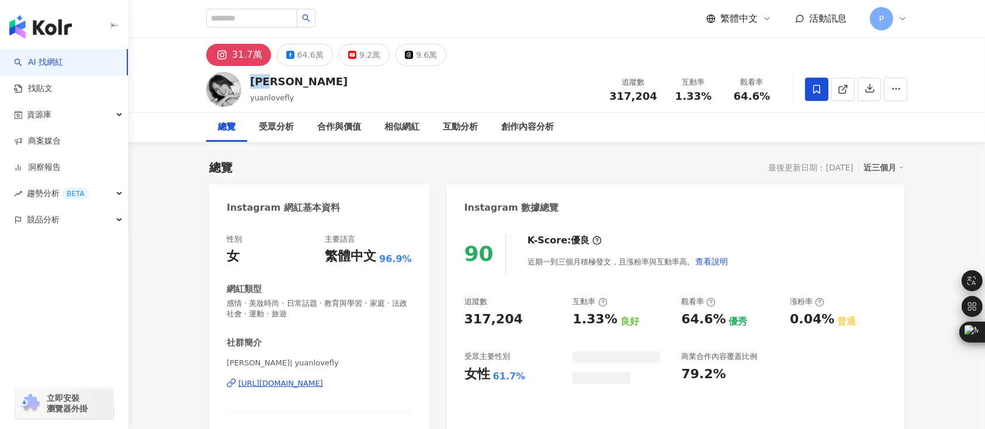
drag, startPoint x: 284, startPoint y: 81, endPoint x: 248, endPoint y: 81, distance: 36.2
click at [248, 81] on div "[PERSON_NAME] 追蹤數 317,204 互動率 1.33% 觀看率 64.6%" at bounding box center [557, 89] width 748 height 46
